Goal: Transaction & Acquisition: Purchase product/service

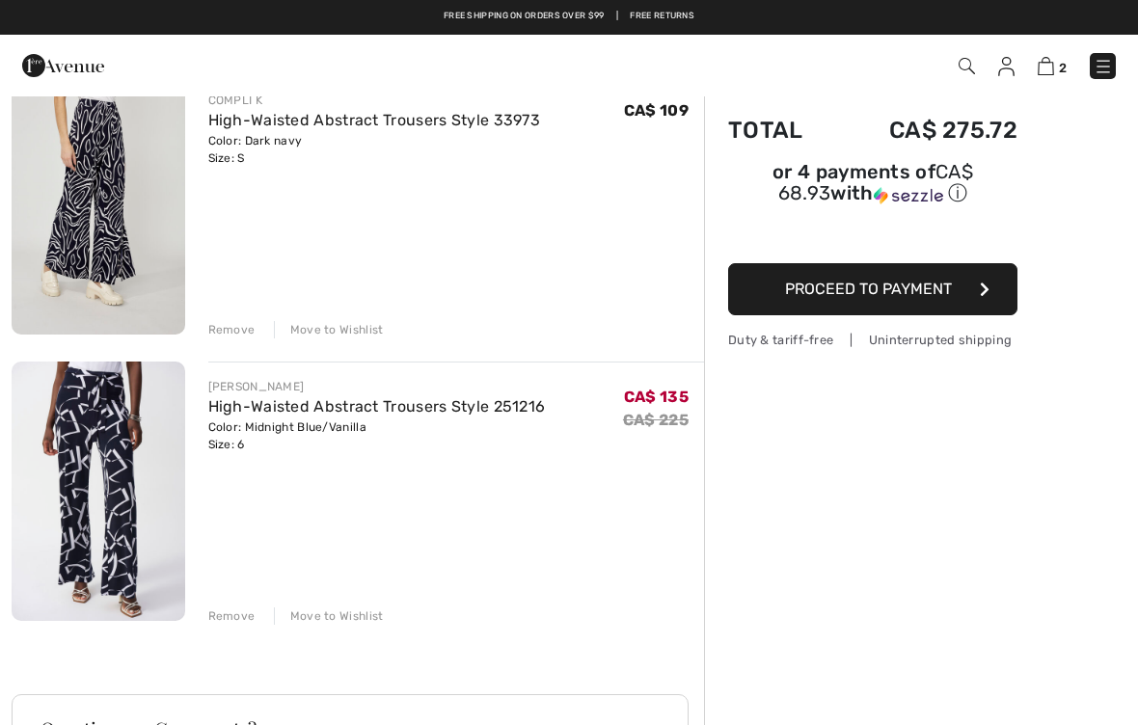
scroll to position [167, 0]
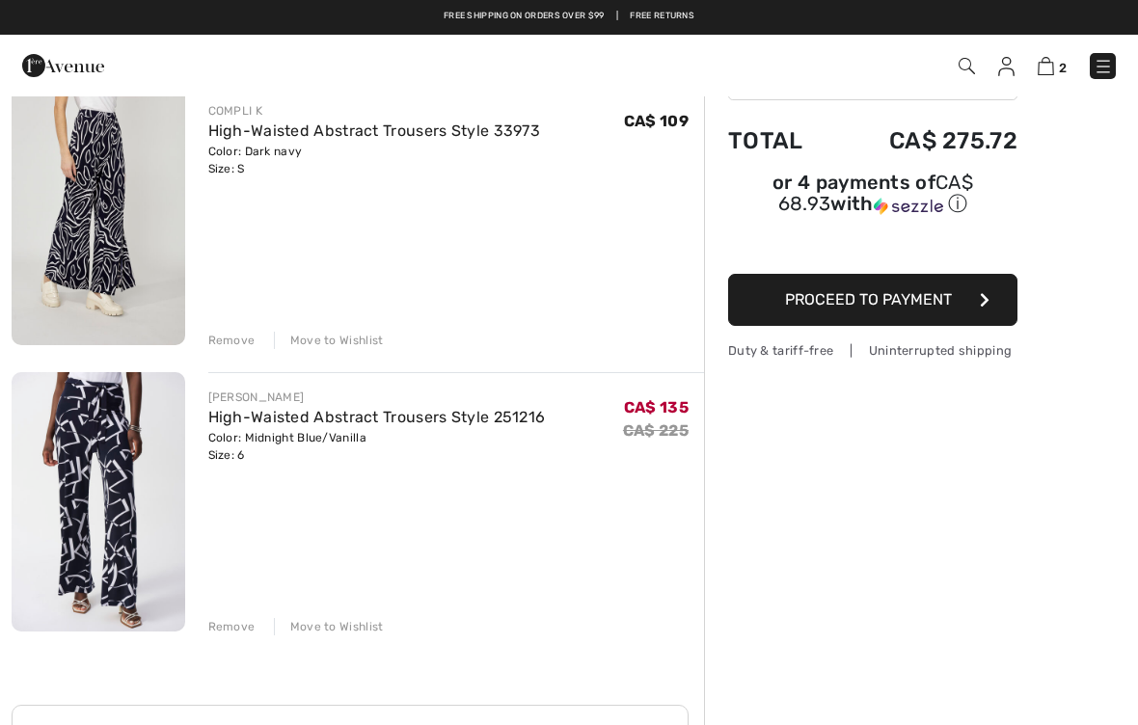
click at [119, 232] on img at bounding box center [99, 215] width 174 height 259
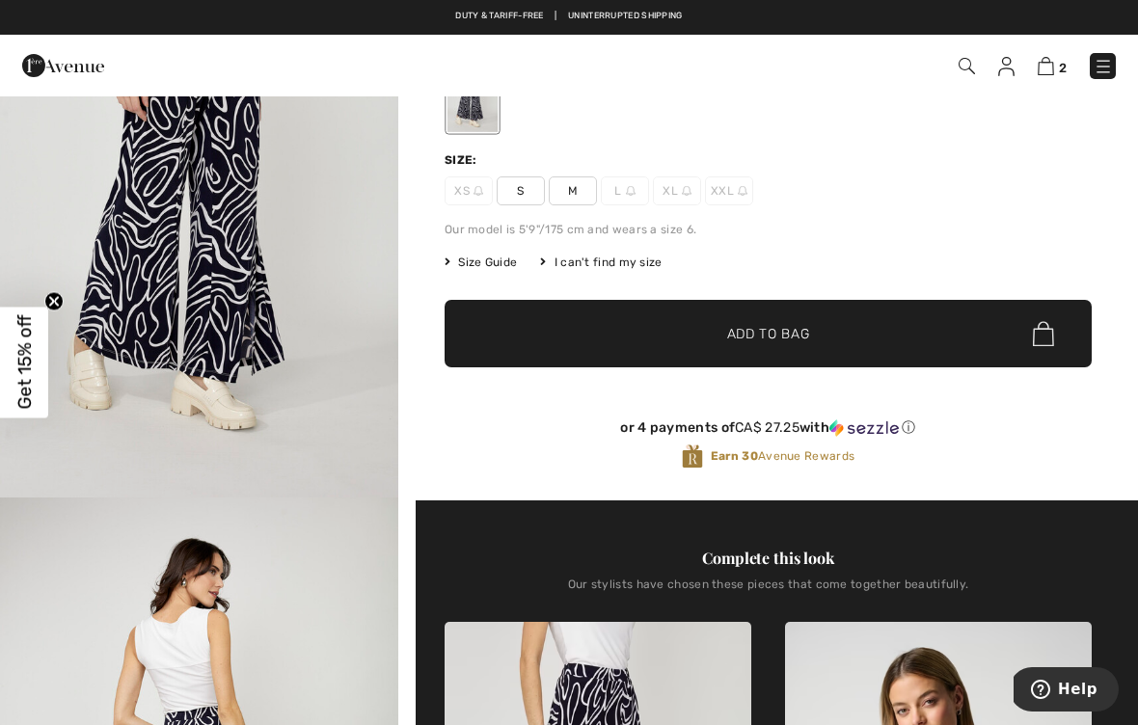
scroll to position [194, 0]
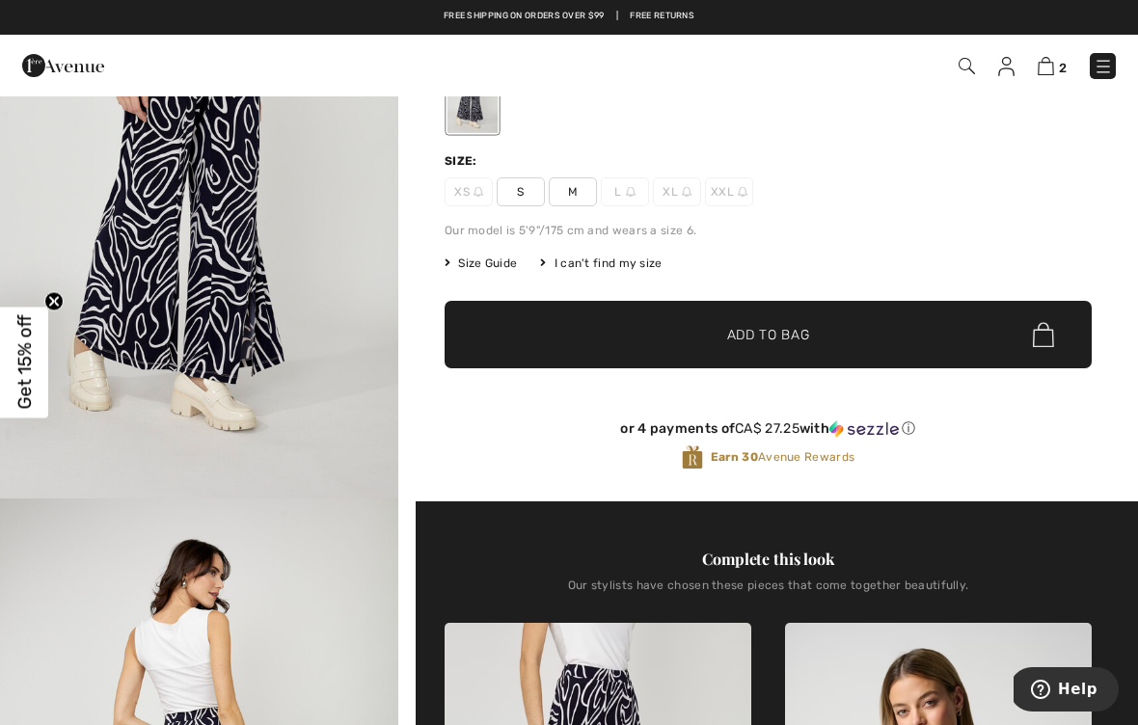
click at [482, 258] on span "Size Guide" at bounding box center [481, 263] width 72 height 17
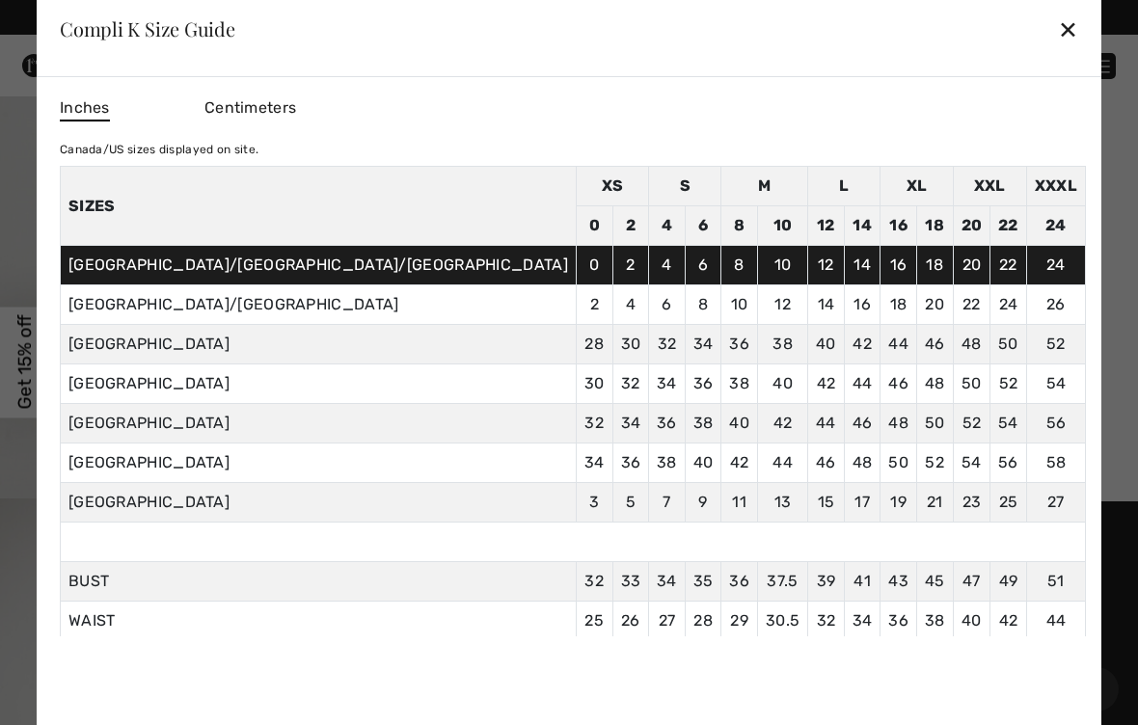
click at [1058, 31] on div "✕" at bounding box center [1068, 29] width 20 height 41
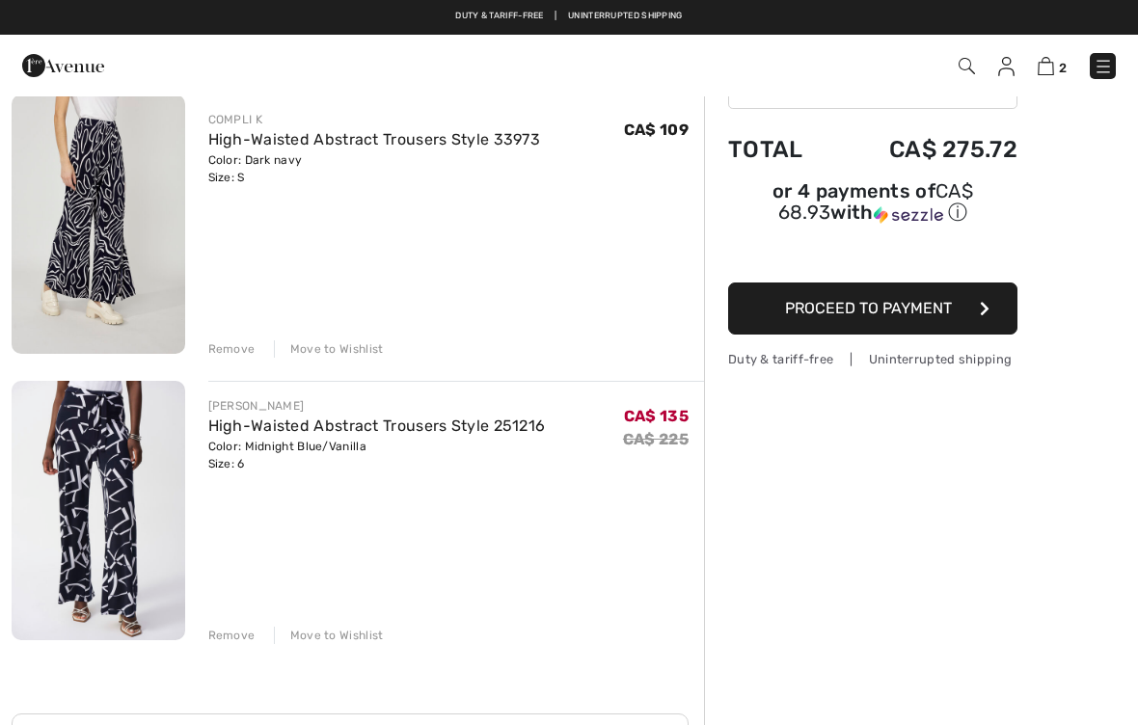
scroll to position [156, 0]
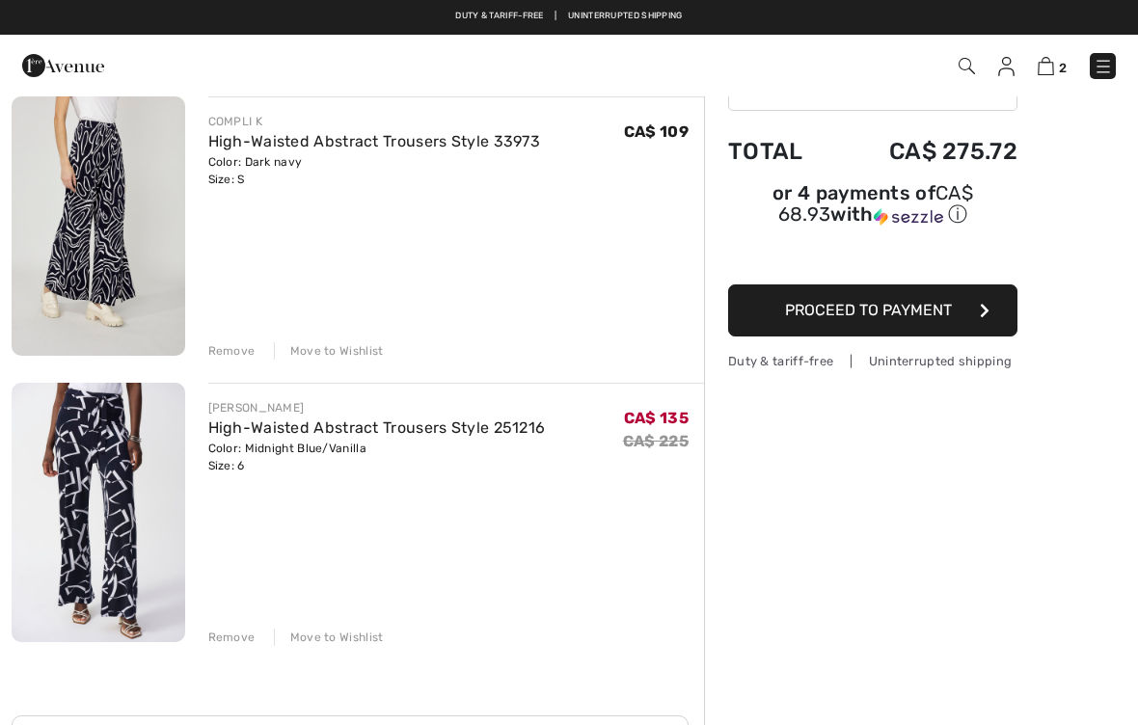
click at [94, 237] on img at bounding box center [99, 225] width 174 height 259
click at [99, 263] on img at bounding box center [99, 225] width 174 height 259
click at [130, 231] on img at bounding box center [99, 225] width 174 height 259
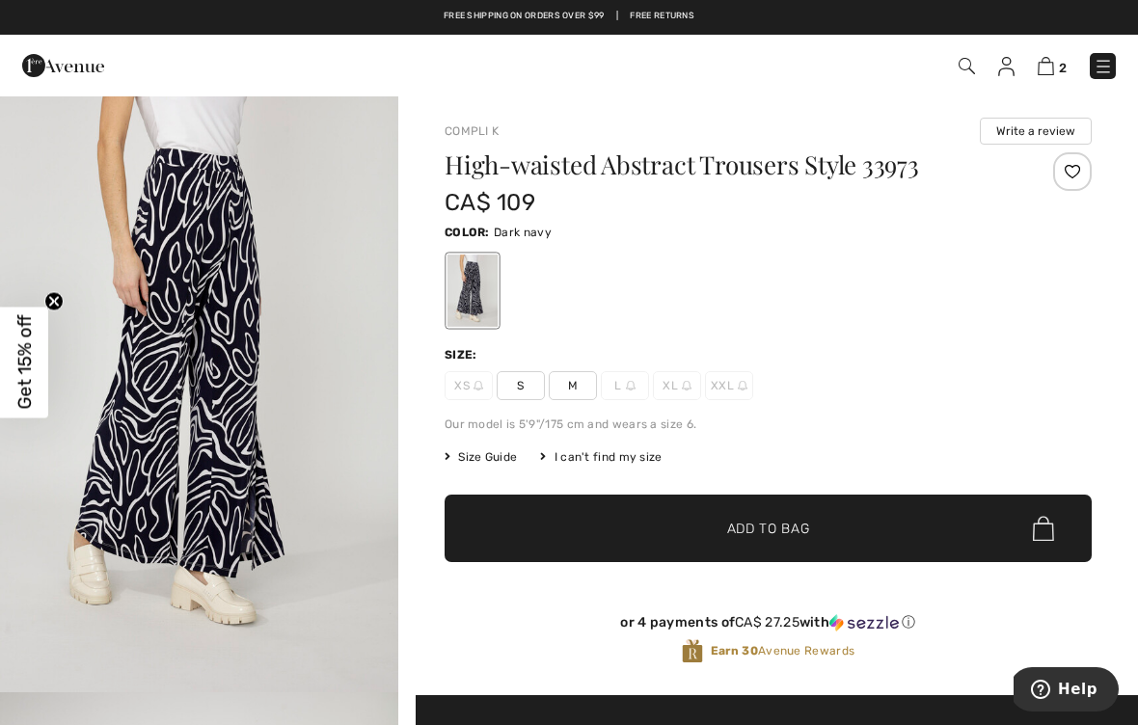
click at [485, 463] on span "Size Guide" at bounding box center [481, 456] width 72 height 17
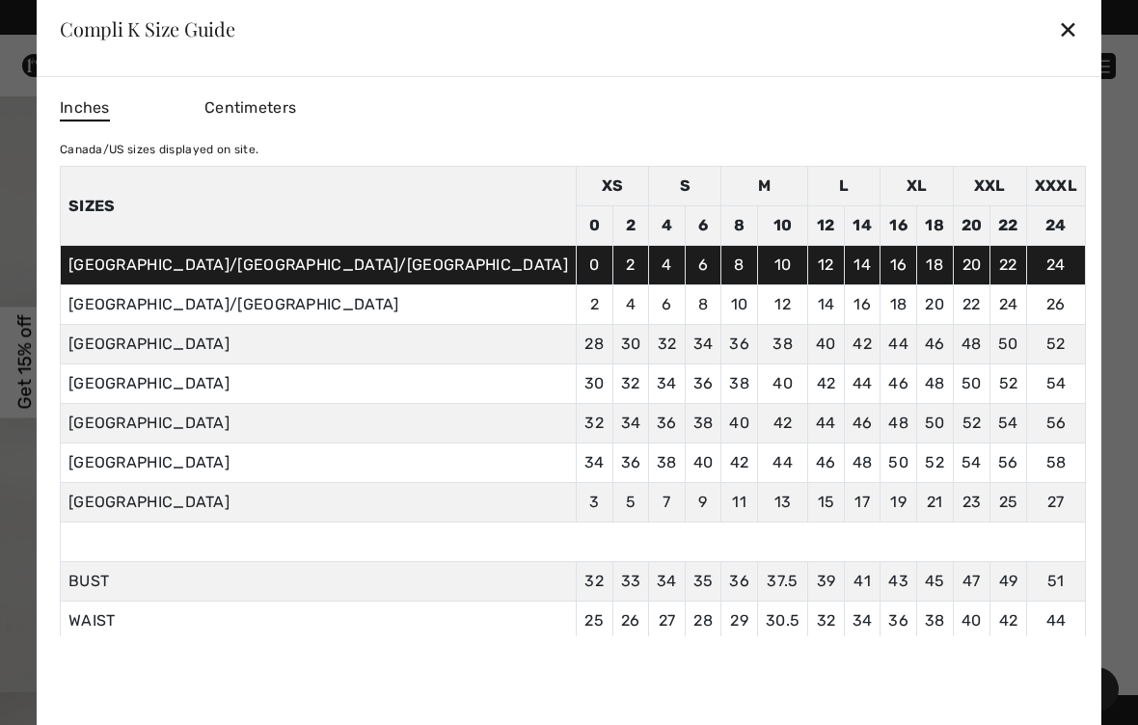
click at [1058, 37] on div "✕" at bounding box center [1068, 29] width 20 height 41
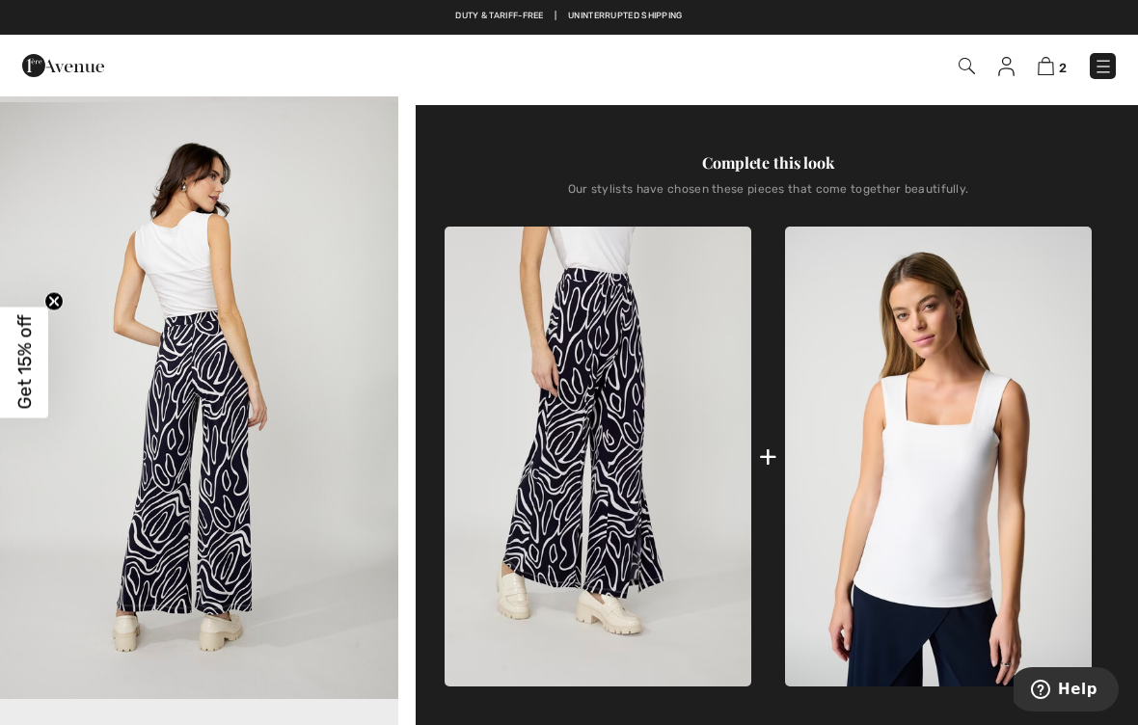
scroll to position [589, 0]
